Goal: Task Accomplishment & Management: Manage account settings

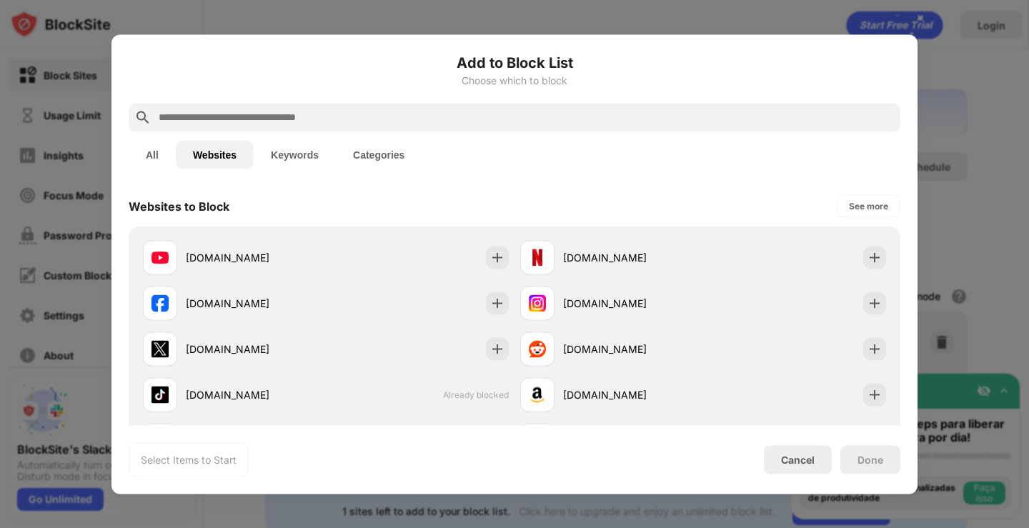
scroll to position [54, 0]
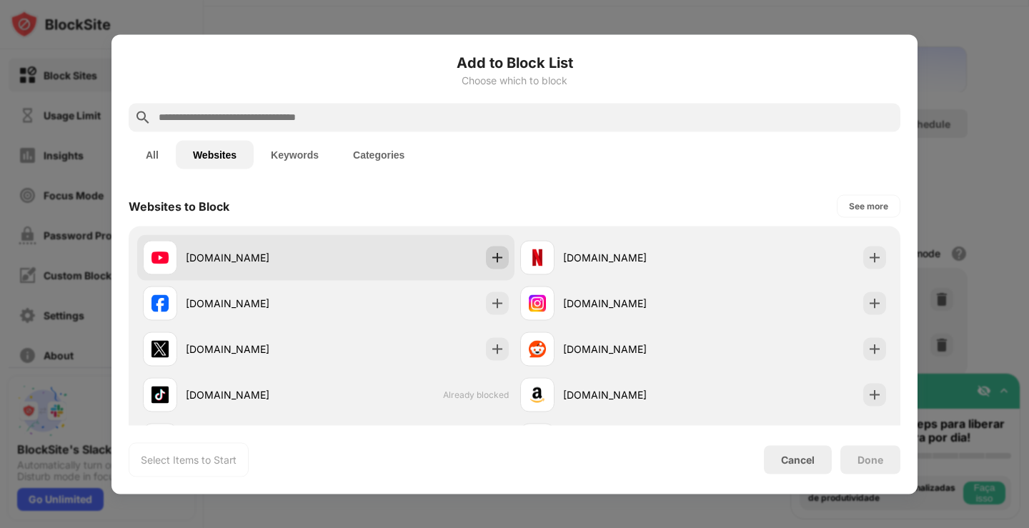
click at [497, 252] on img at bounding box center [497, 257] width 14 height 14
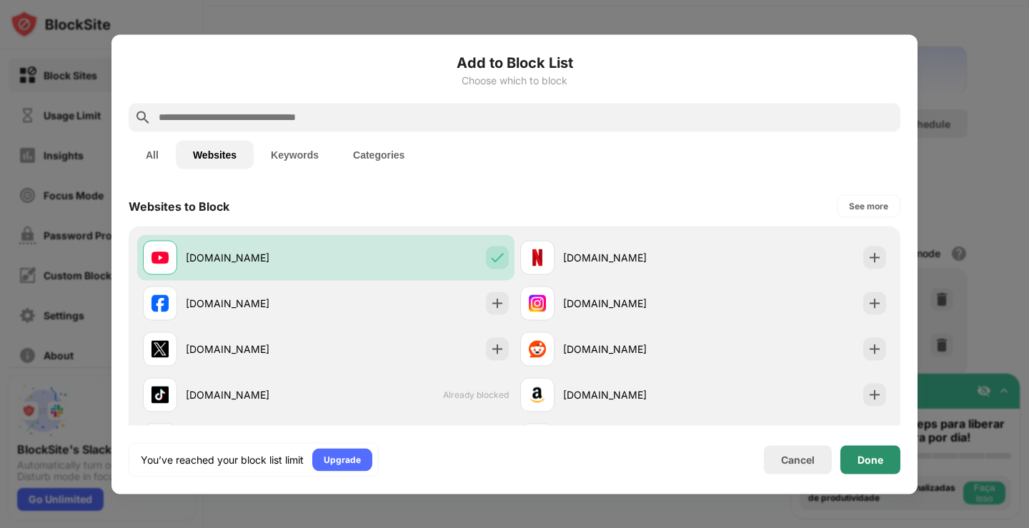
click at [878, 457] on div "Done" at bounding box center [871, 459] width 26 height 11
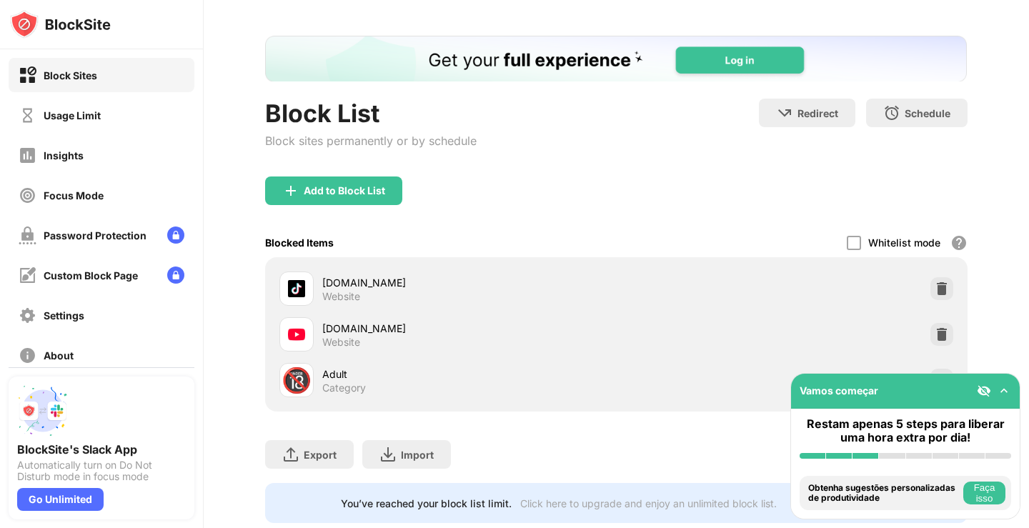
scroll to position [71, 0]
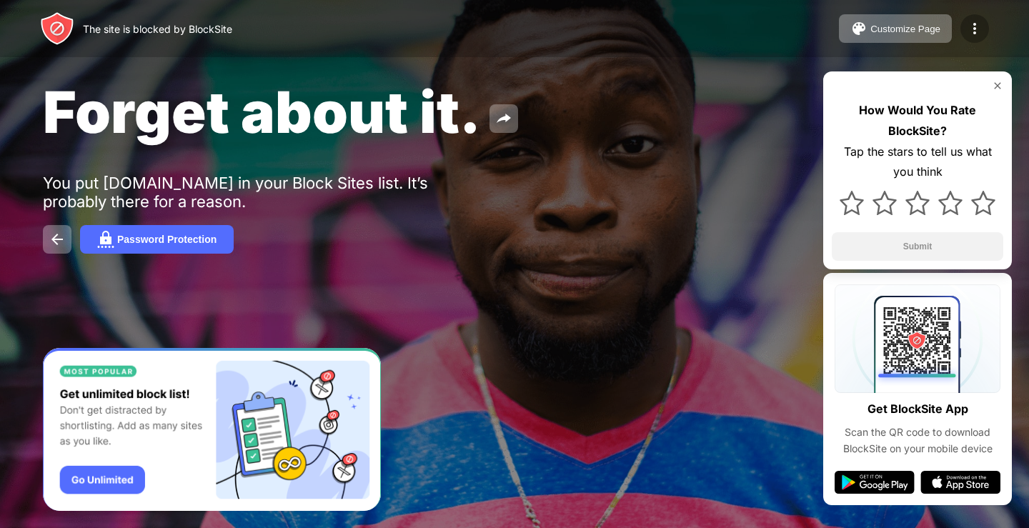
click at [975, 32] on img at bounding box center [974, 28] width 17 height 17
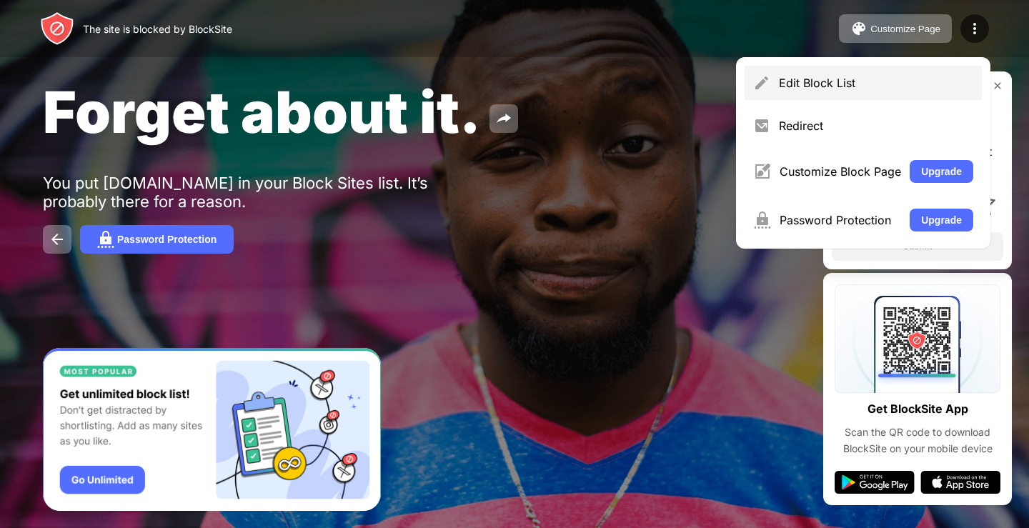
click at [895, 81] on div "Edit Block List" at bounding box center [876, 83] width 194 height 14
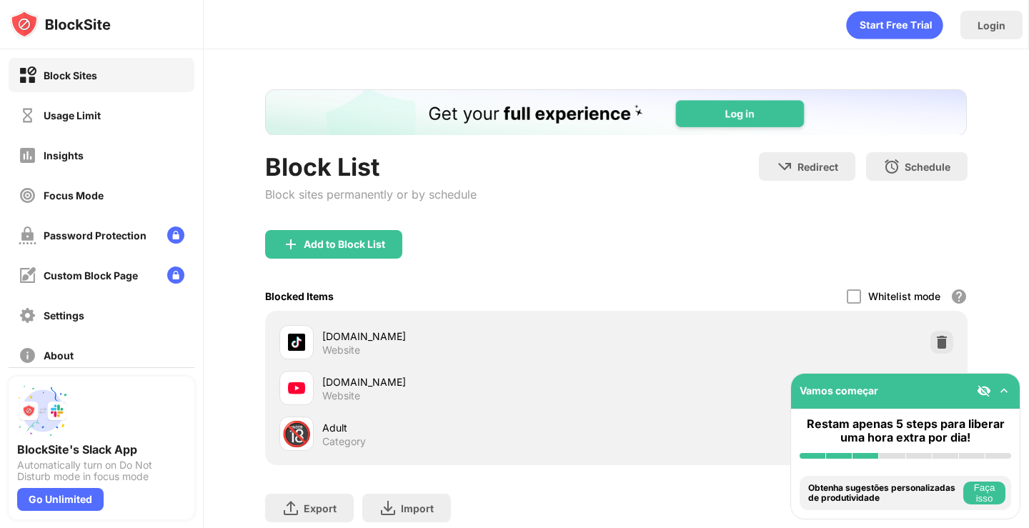
scroll to position [99, 0]
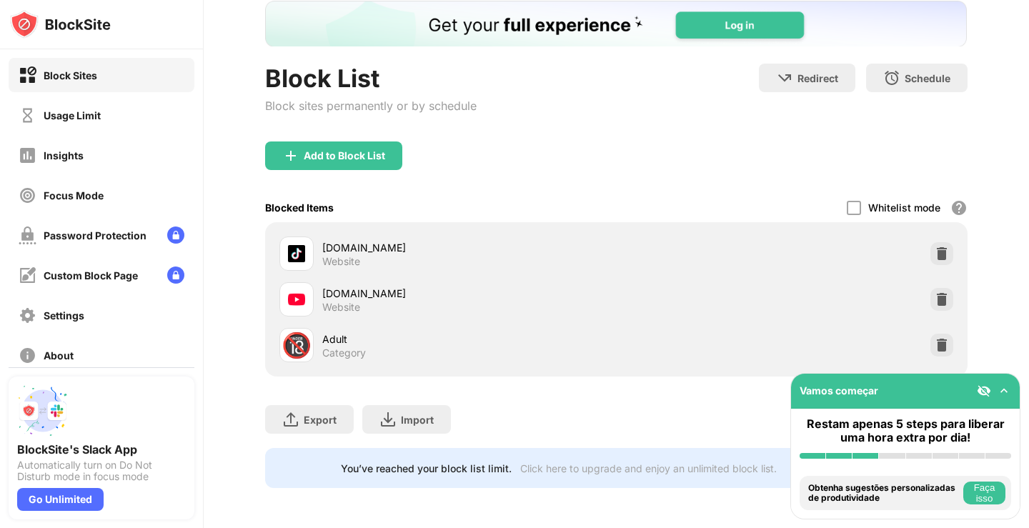
click at [930, 288] on div at bounding box center [941, 299] width 23 height 23
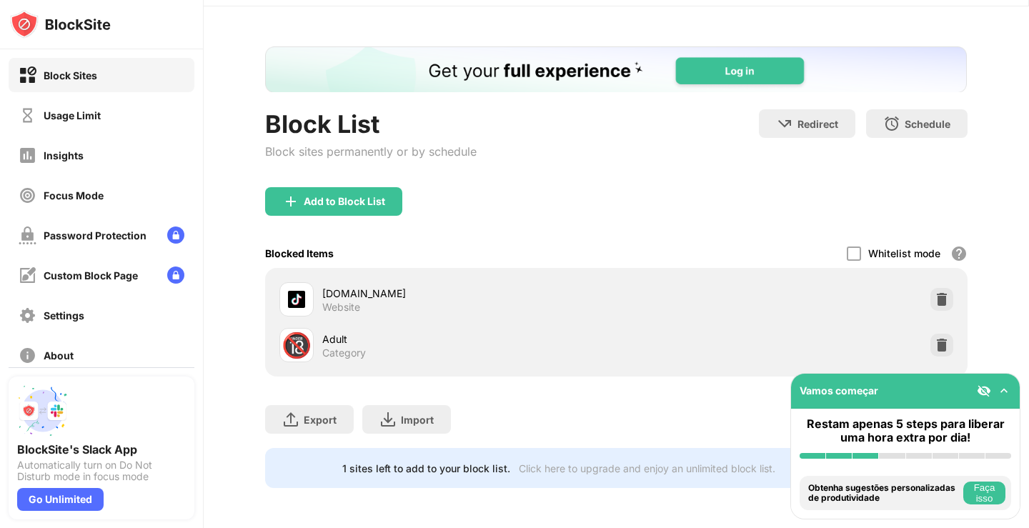
scroll to position [54, 0]
click at [366, 196] on div "Add to Block List" at bounding box center [344, 201] width 81 height 11
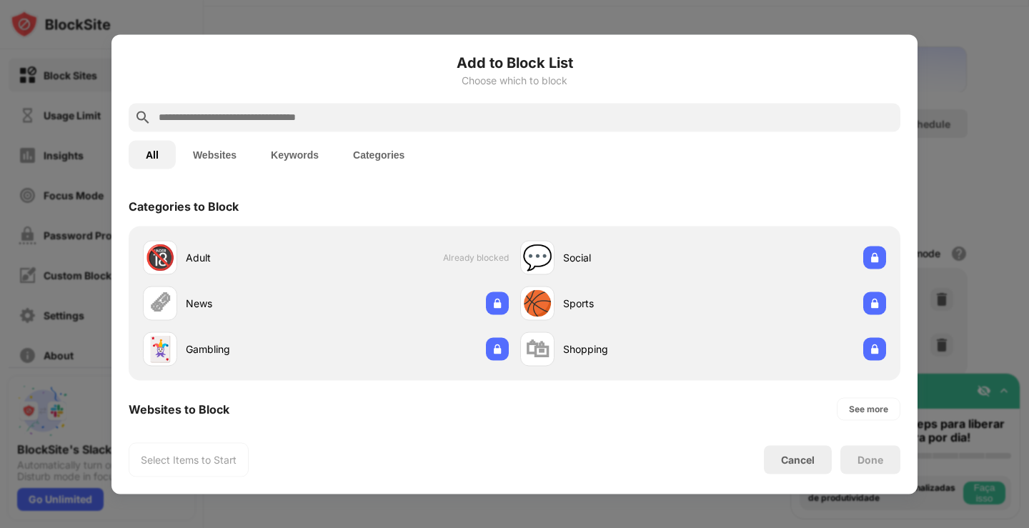
click at [215, 159] on button "Websites" at bounding box center [215, 154] width 78 height 29
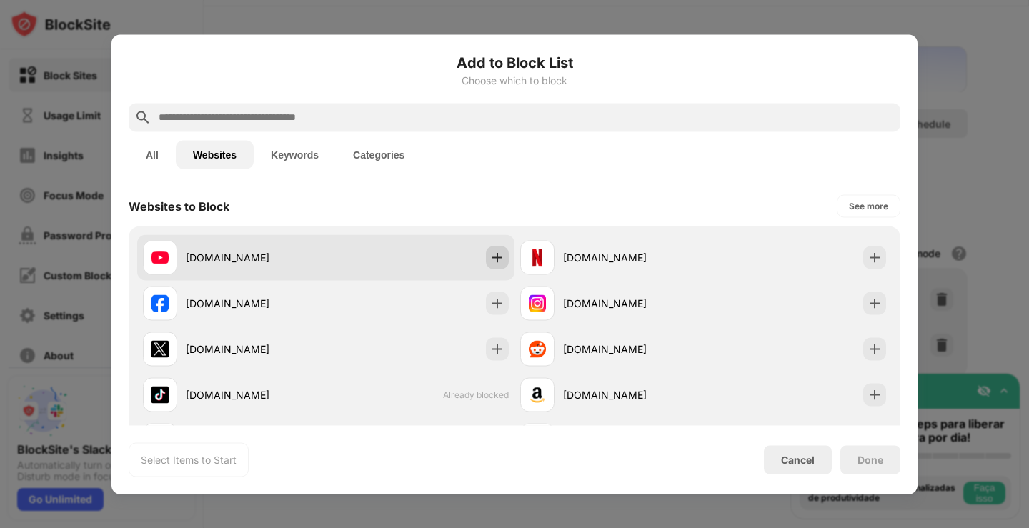
click at [495, 259] on img at bounding box center [497, 257] width 14 height 14
